Goal: Transaction & Acquisition: Subscribe to service/newsletter

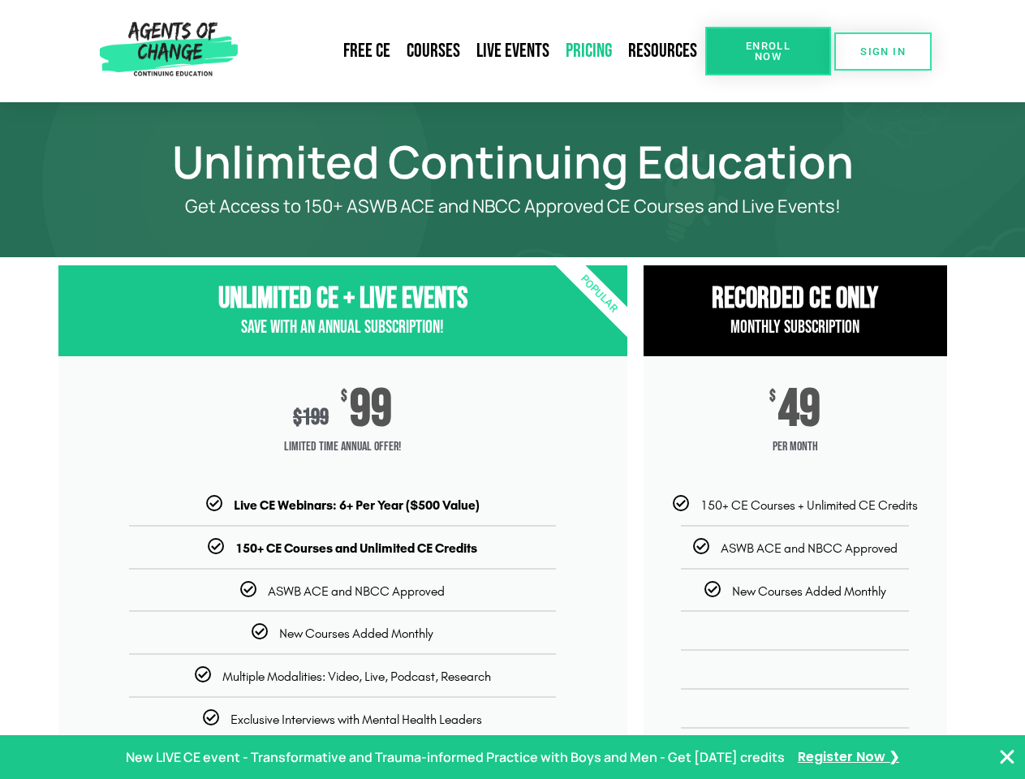
click at [512, 390] on div "$ 199 $ 99 Limited Time Annual Offer!" at bounding box center [342, 426] width 569 height 140
click at [663, 51] on link "Resources" at bounding box center [662, 50] width 85 height 37
